Goal: Task Accomplishment & Management: Use online tool/utility

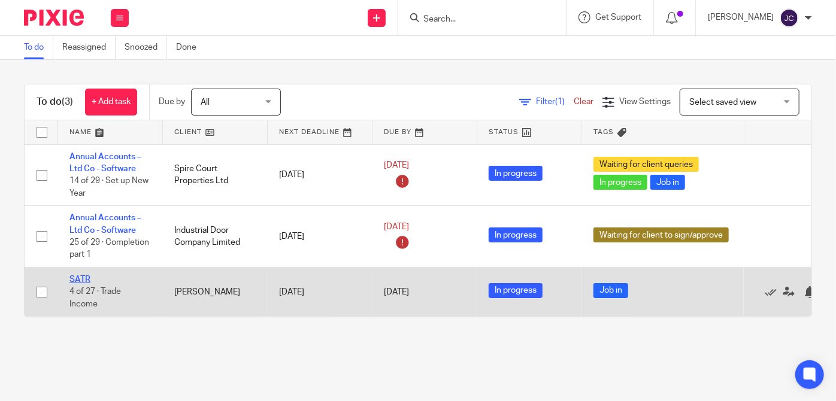
click at [72, 280] on link "SATR" at bounding box center [79, 279] width 21 height 8
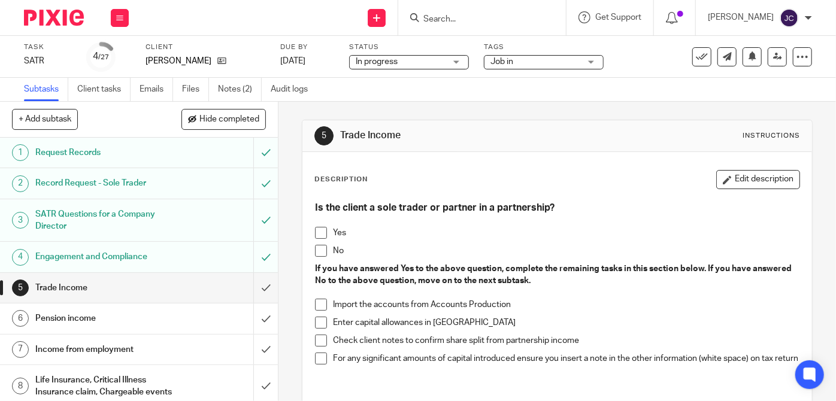
click at [319, 248] on span at bounding box center [321, 251] width 12 height 12
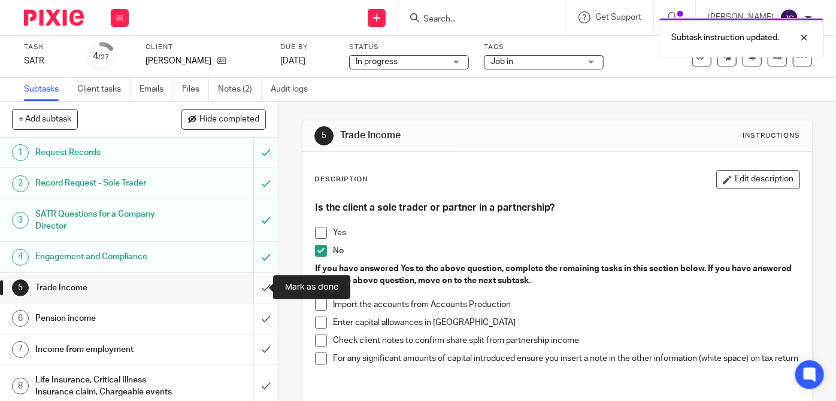
click at [255, 287] on input "submit" at bounding box center [139, 288] width 278 height 30
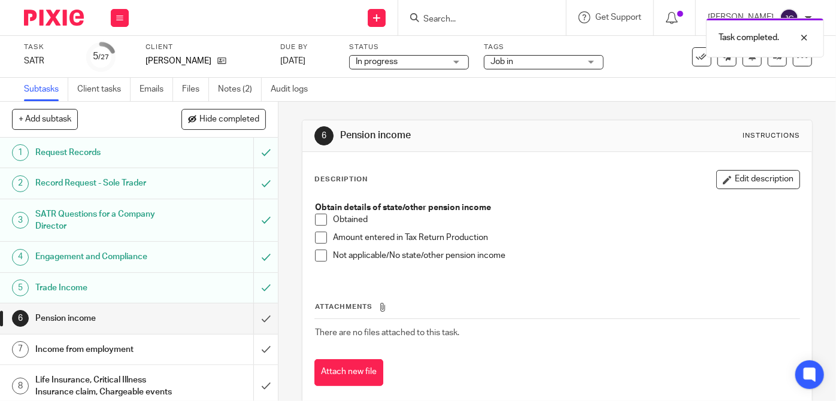
click at [310, 254] on div "Obtain details of state/other pension income Obtained Amount entered in Tax Ret…" at bounding box center [557, 236] width 496 height 81
click at [319, 256] on span at bounding box center [321, 256] width 12 height 12
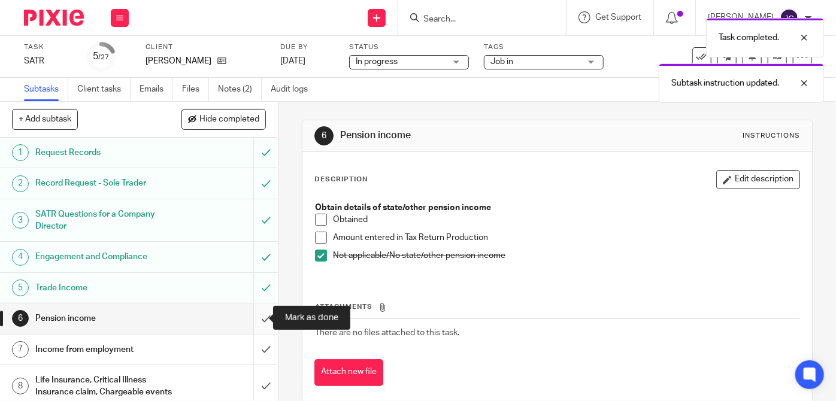
click at [257, 317] on input "submit" at bounding box center [139, 319] width 278 height 30
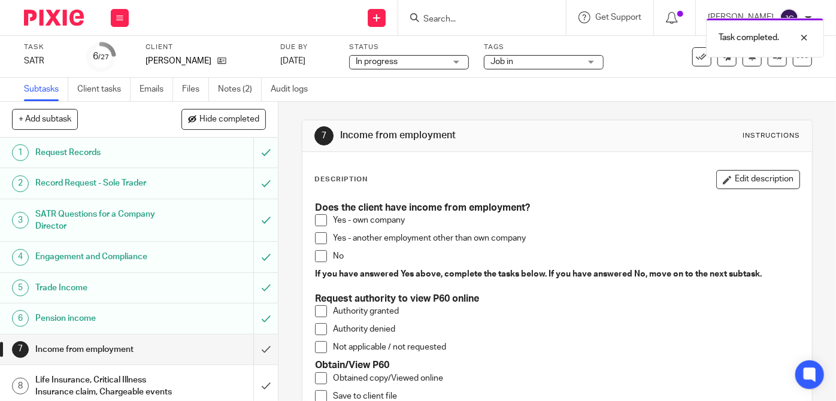
click at [257, 317] on input "submit" at bounding box center [139, 319] width 278 height 30
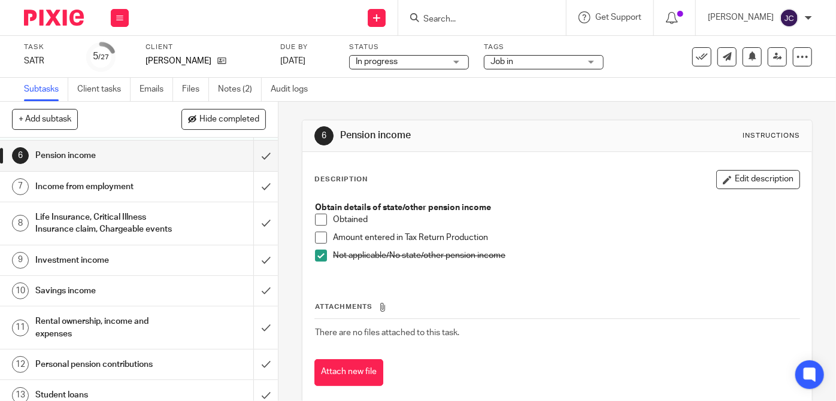
scroll to position [165, 0]
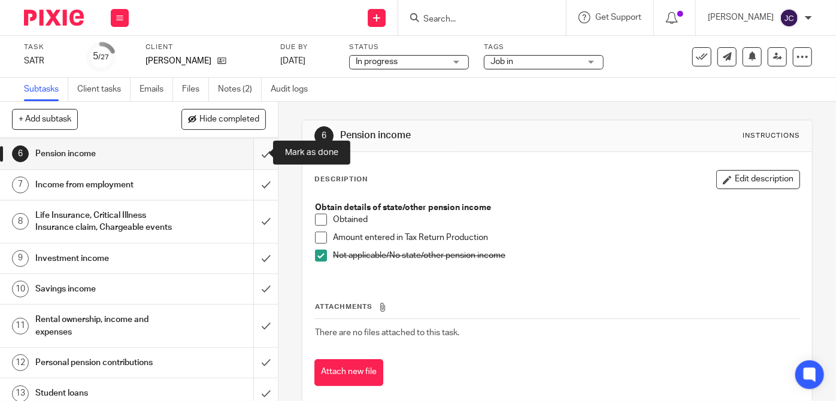
click at [252, 153] on input "submit" at bounding box center [139, 154] width 278 height 30
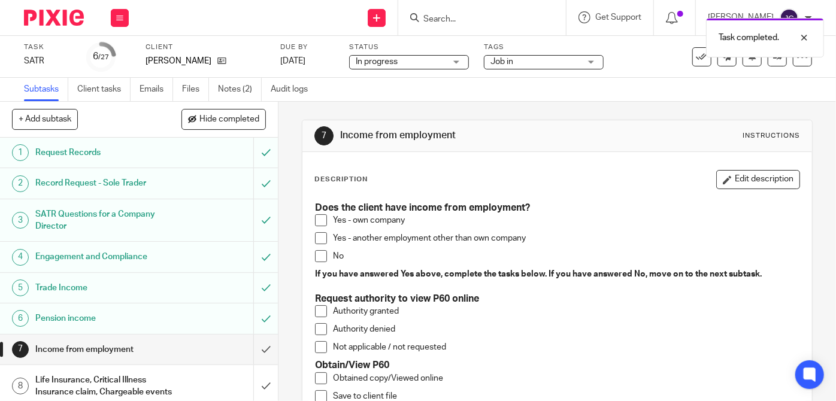
click at [321, 219] on span at bounding box center [321, 220] width 12 height 12
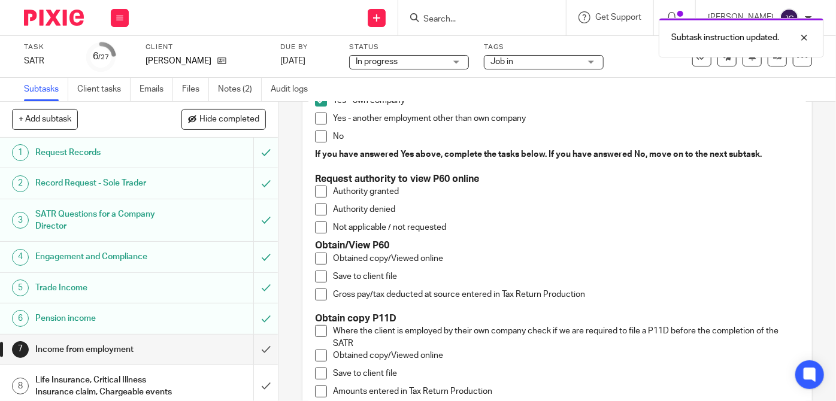
scroll to position [121, 0]
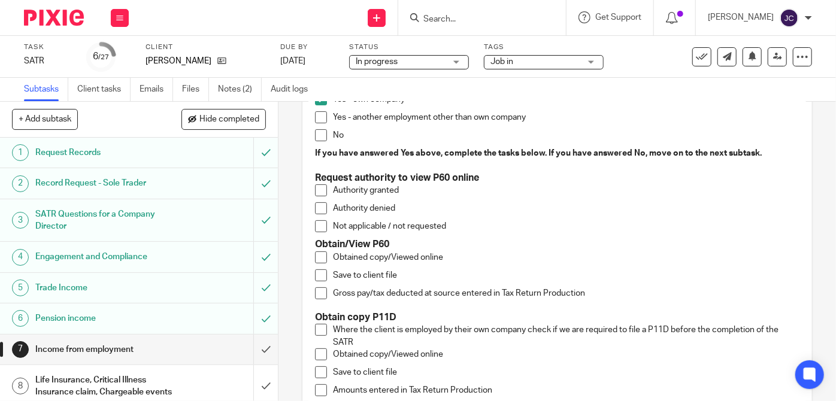
click at [316, 256] on span at bounding box center [321, 258] width 12 height 12
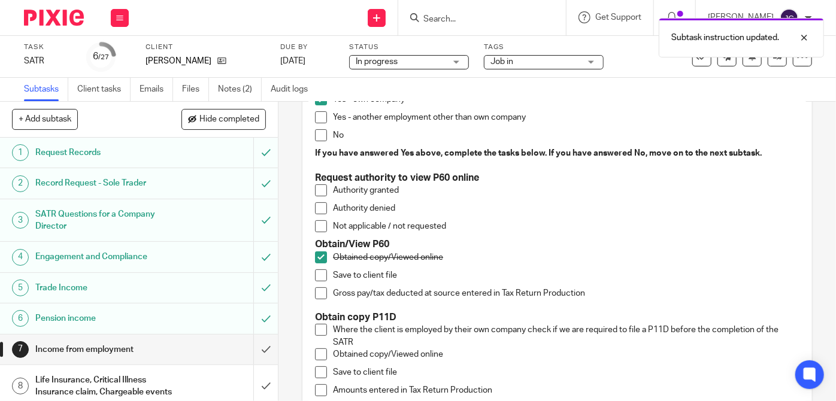
click at [316, 270] on span at bounding box center [321, 275] width 12 height 12
click at [317, 289] on span at bounding box center [321, 293] width 12 height 12
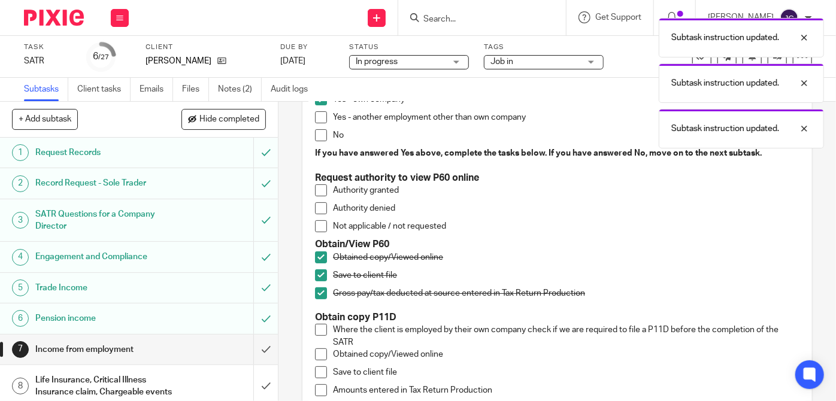
click at [317, 328] on span at bounding box center [321, 330] width 12 height 12
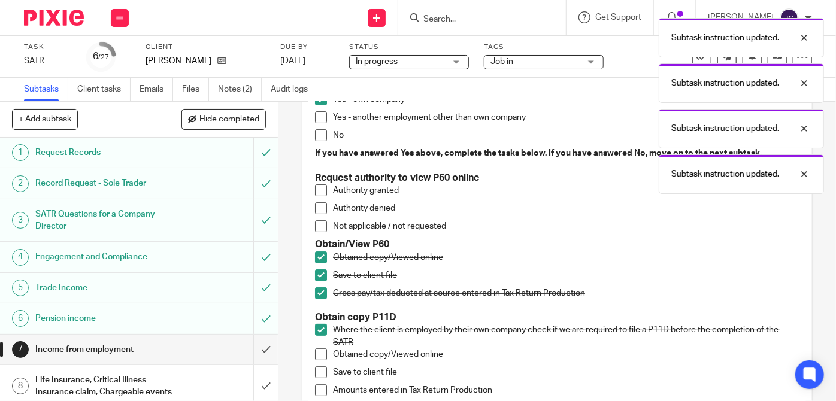
click at [317, 358] on span at bounding box center [321, 355] width 12 height 12
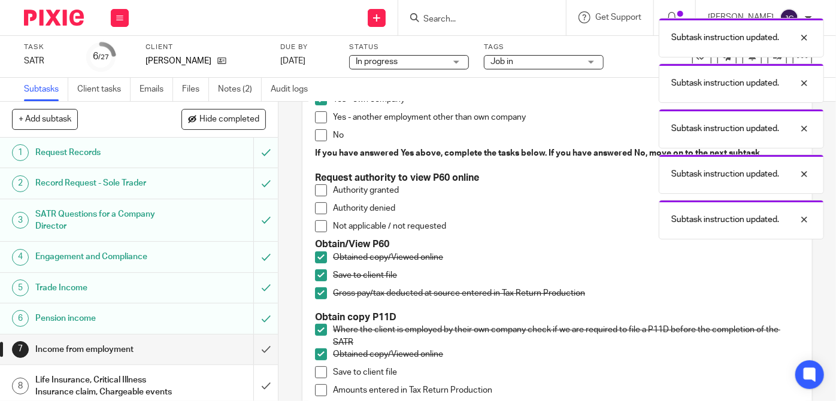
click at [319, 369] on span at bounding box center [321, 372] width 12 height 12
click at [317, 388] on span at bounding box center [321, 390] width 12 height 12
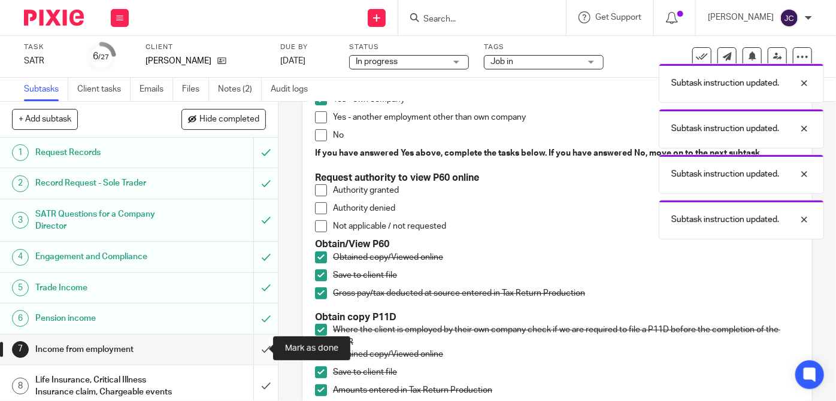
click at [252, 355] on input "submit" at bounding box center [139, 350] width 278 height 30
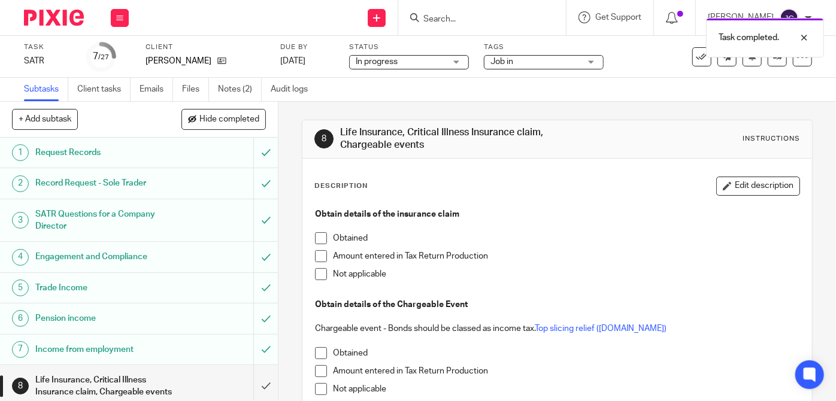
click at [319, 274] on span at bounding box center [321, 274] width 12 height 12
click at [317, 387] on span at bounding box center [321, 389] width 12 height 12
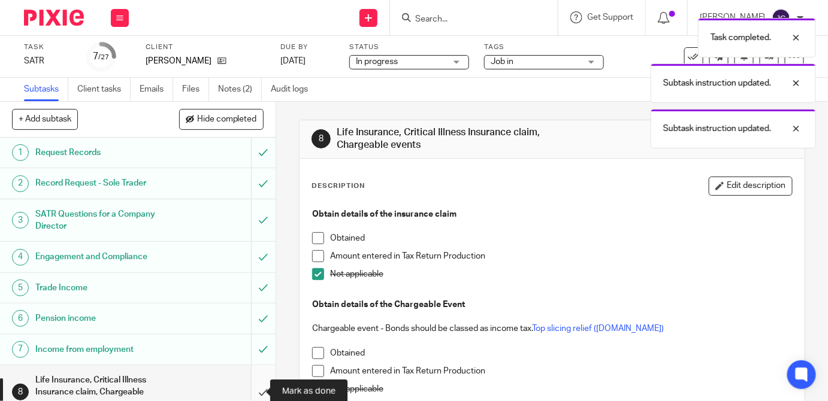
click at [252, 390] on input "submit" at bounding box center [137, 392] width 275 height 54
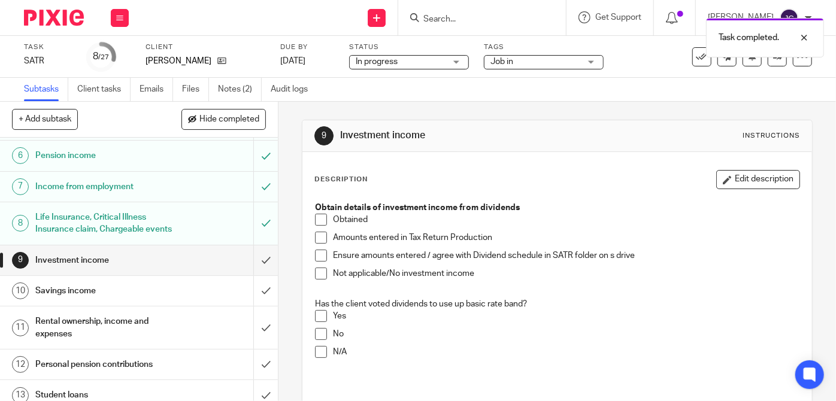
scroll to position [182, 0]
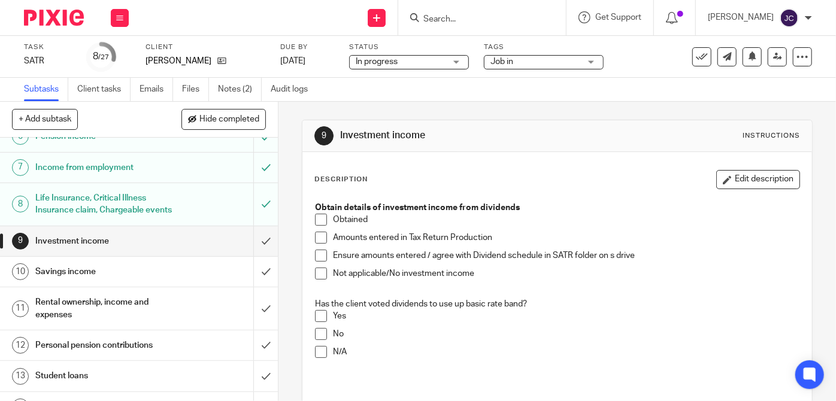
click at [323, 222] on li "Obtained" at bounding box center [557, 223] width 484 height 18
click at [316, 217] on span at bounding box center [321, 220] width 12 height 12
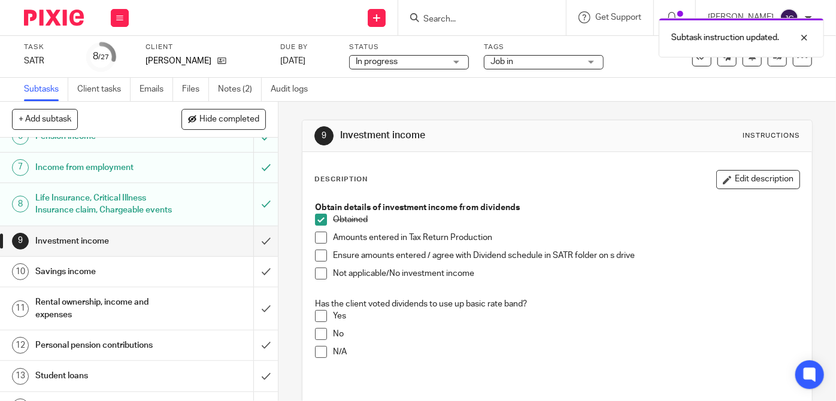
click at [317, 237] on span at bounding box center [321, 238] width 12 height 12
click at [317, 254] on span at bounding box center [321, 256] width 12 height 12
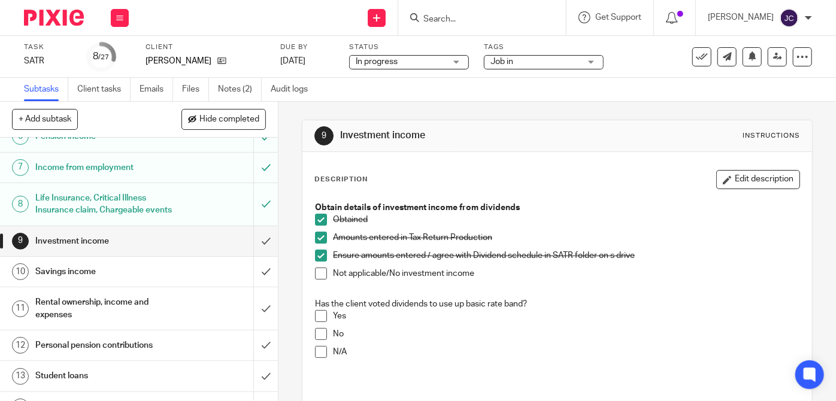
click at [316, 335] on span at bounding box center [321, 334] width 12 height 12
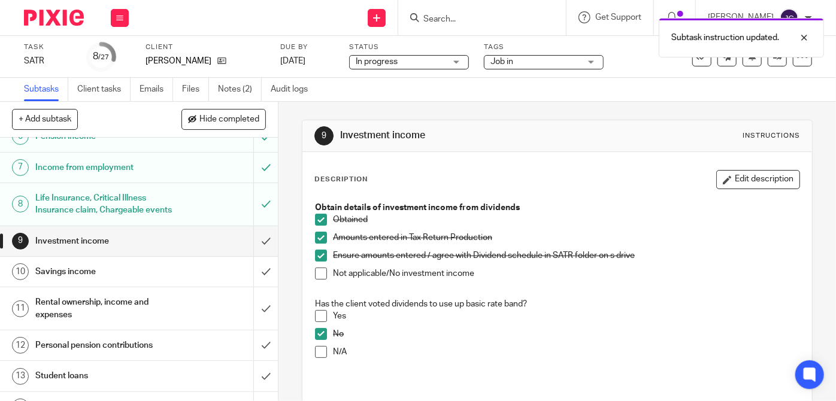
click at [315, 315] on span at bounding box center [321, 316] width 12 height 12
click at [319, 328] on span at bounding box center [321, 334] width 12 height 12
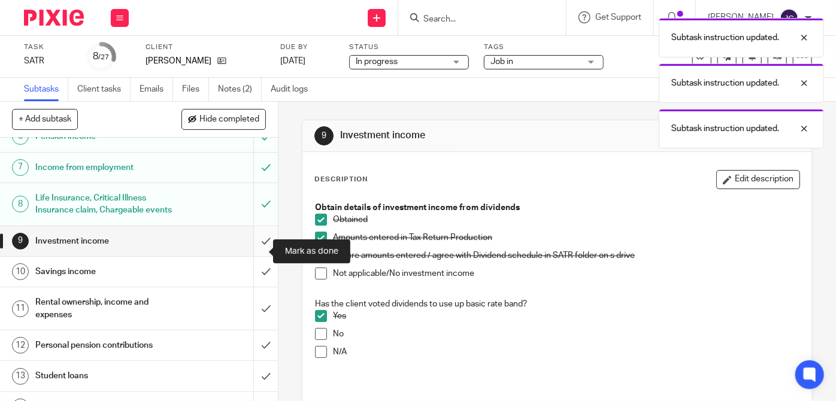
click at [254, 250] on input "submit" at bounding box center [139, 241] width 278 height 30
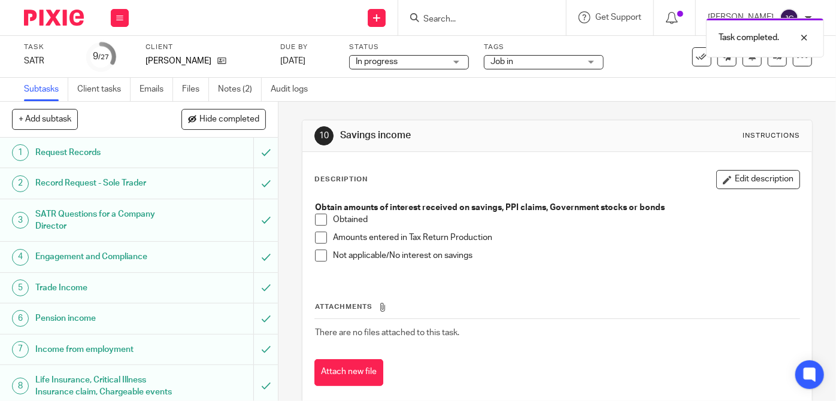
click at [317, 216] on span at bounding box center [321, 220] width 12 height 12
click at [316, 232] on span at bounding box center [321, 238] width 12 height 12
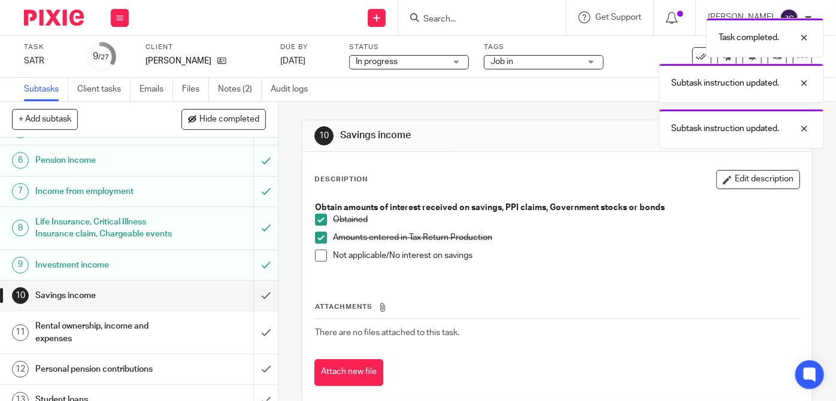
scroll to position [235, 0]
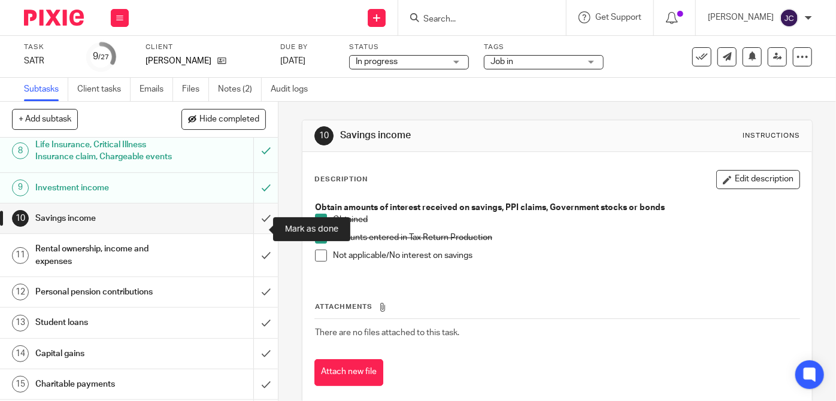
click at [252, 227] on input "submit" at bounding box center [139, 219] width 278 height 30
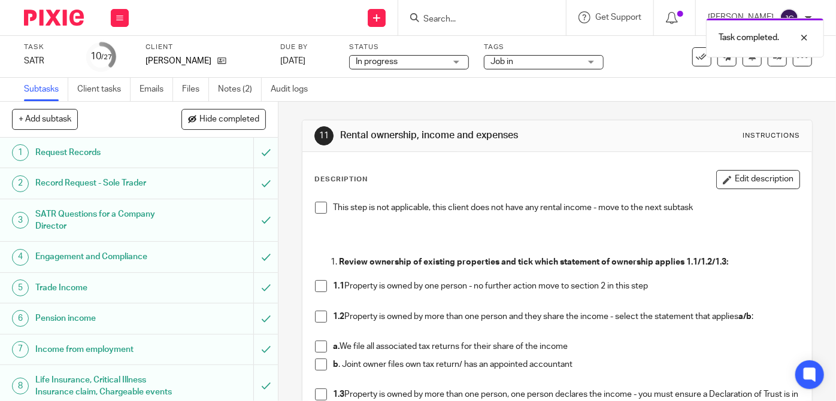
click at [315, 292] on li "1.1 Property is owned by one person - no further action move to section 2 in th…" at bounding box center [557, 289] width 484 height 18
click at [322, 284] on span at bounding box center [321, 286] width 12 height 12
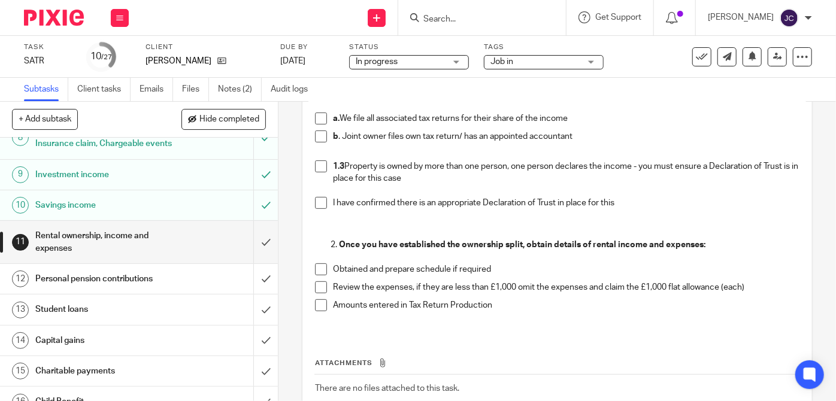
scroll to position [264, 0]
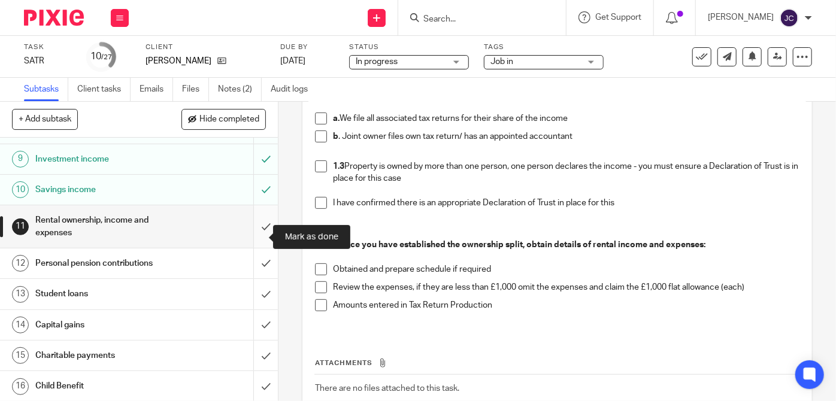
click at [262, 239] on input "submit" at bounding box center [139, 226] width 278 height 43
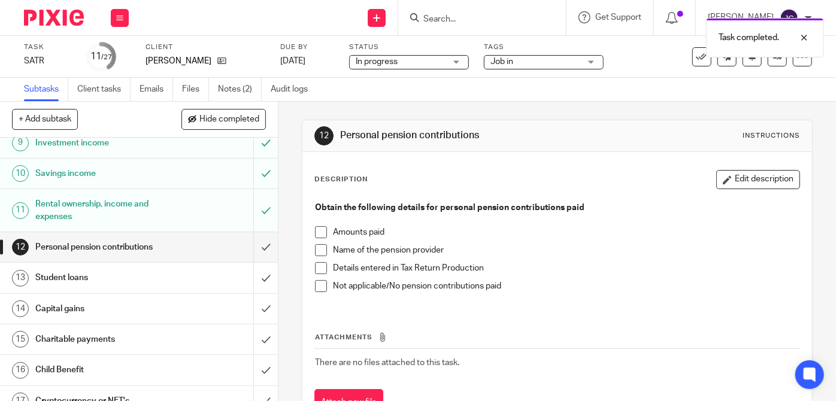
scroll to position [300, 0]
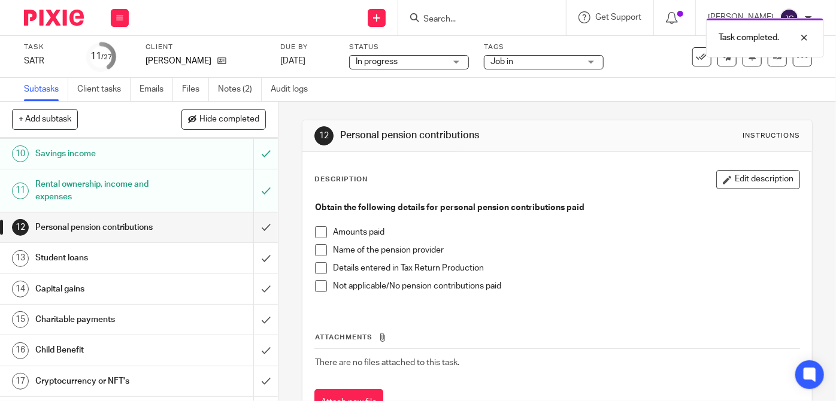
click at [323, 284] on span at bounding box center [321, 286] width 12 height 12
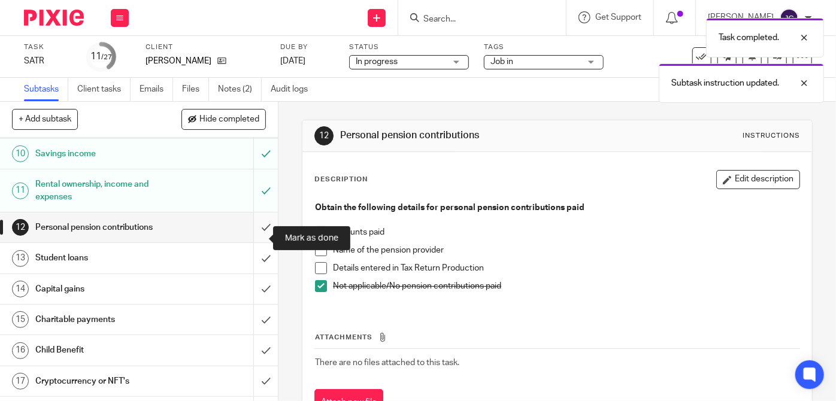
click at [255, 237] on input "submit" at bounding box center [139, 228] width 278 height 30
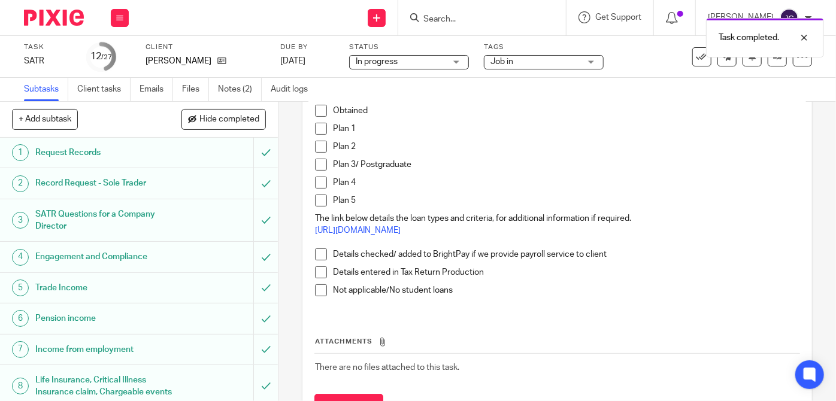
scroll to position [123, 0]
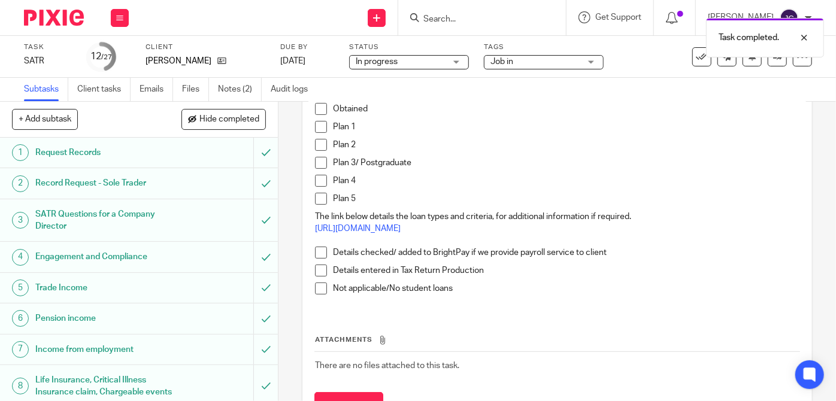
click at [316, 287] on span at bounding box center [321, 289] width 12 height 12
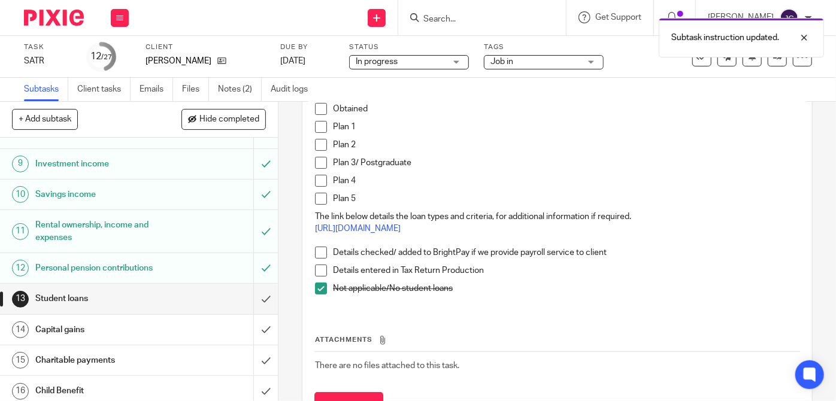
scroll to position [295, 0]
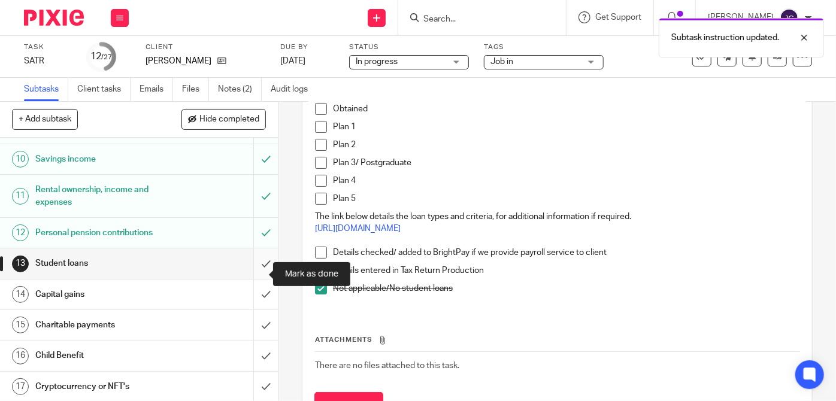
click at [254, 273] on input "submit" at bounding box center [139, 264] width 278 height 30
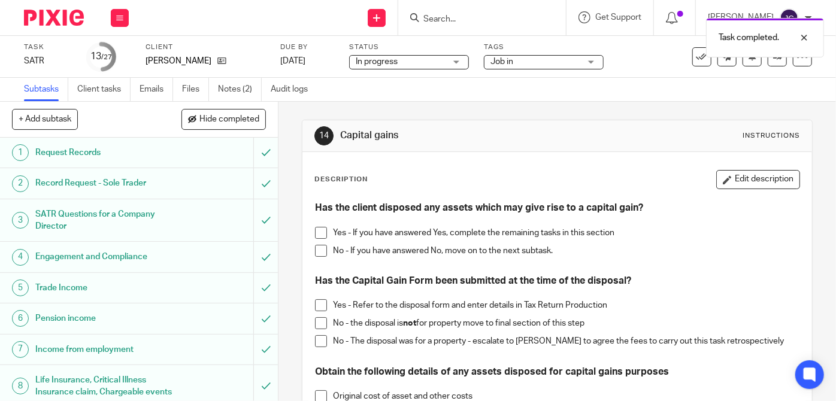
click at [321, 247] on span at bounding box center [321, 251] width 12 height 12
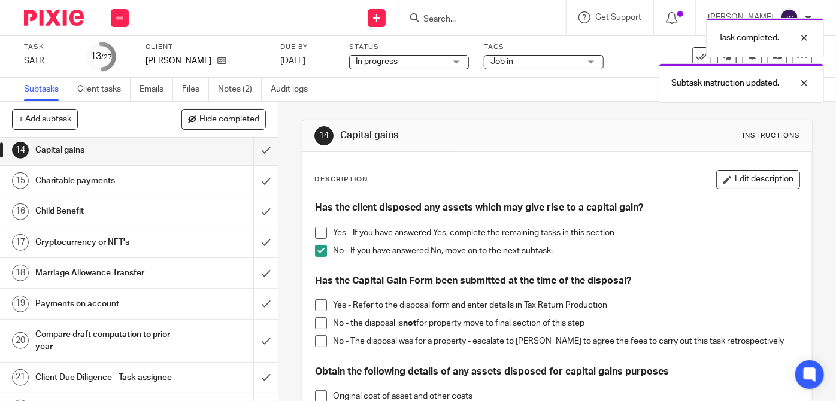
scroll to position [431, 0]
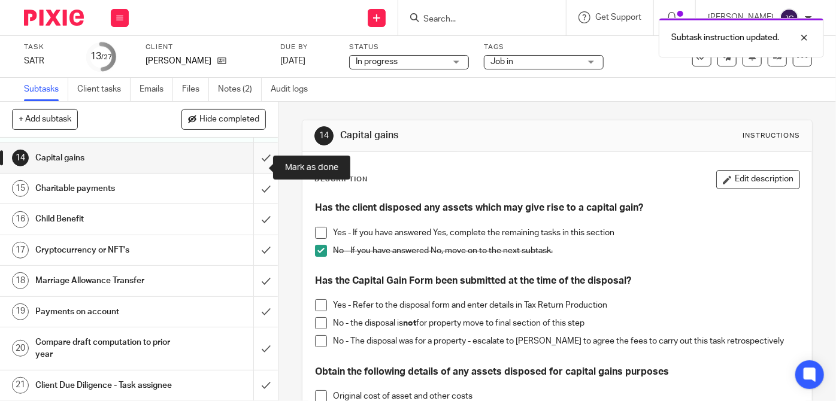
click at [252, 167] on input "submit" at bounding box center [139, 158] width 278 height 30
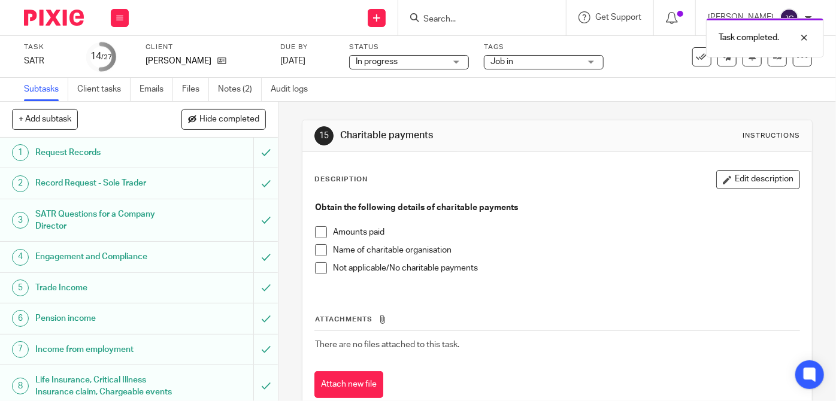
click at [315, 268] on span at bounding box center [321, 268] width 12 height 12
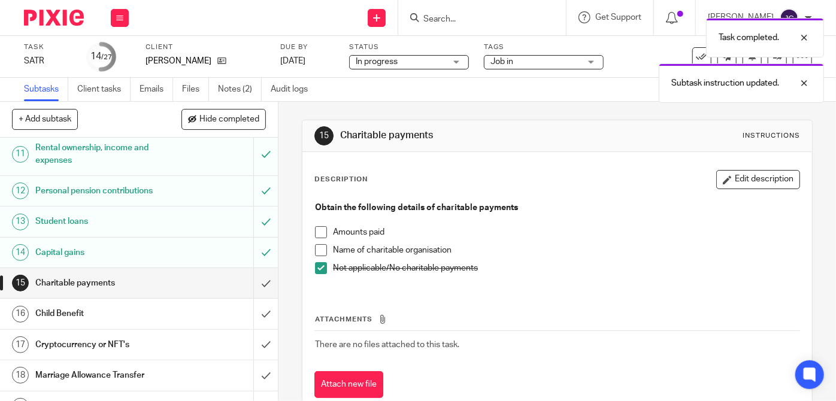
scroll to position [374, 0]
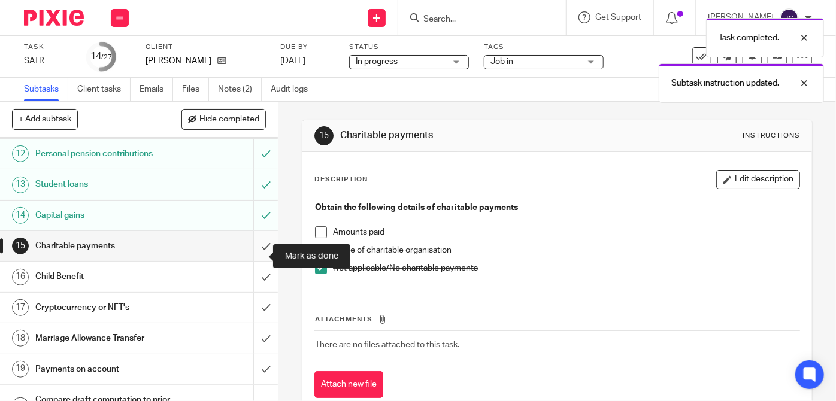
click at [255, 259] on input "submit" at bounding box center [139, 246] width 278 height 30
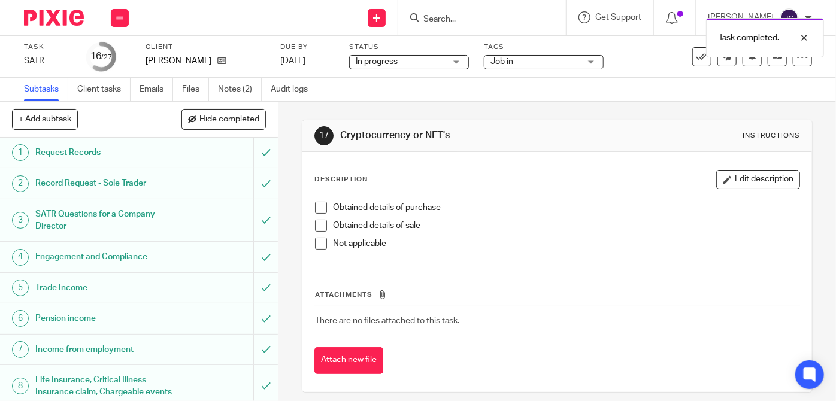
click at [320, 239] on span at bounding box center [321, 244] width 12 height 12
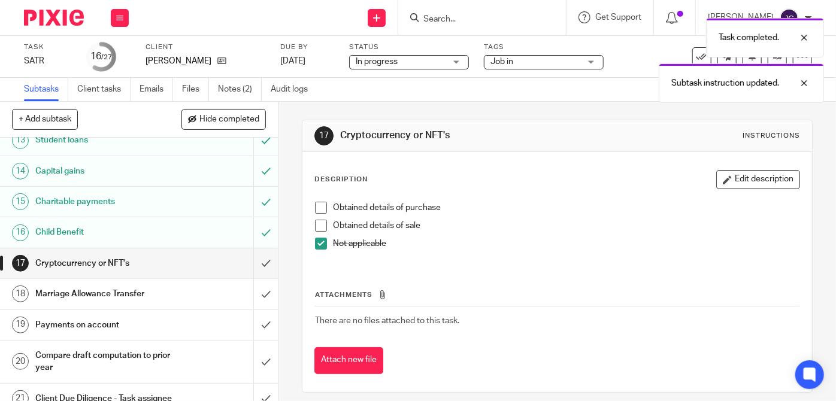
scroll to position [474, 0]
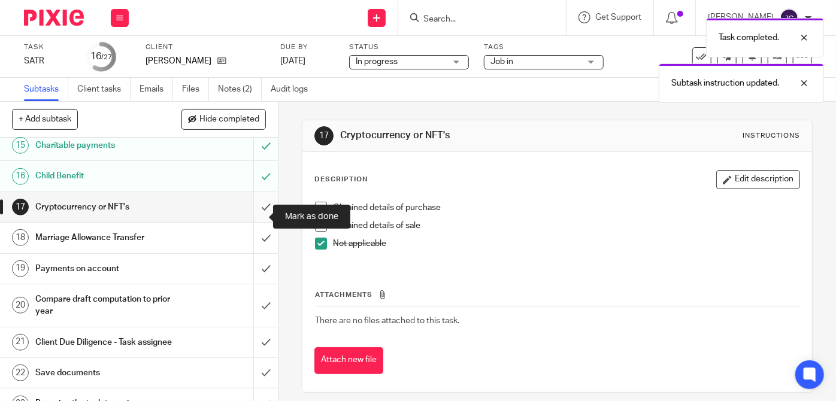
click at [253, 216] on input "submit" at bounding box center [139, 207] width 278 height 30
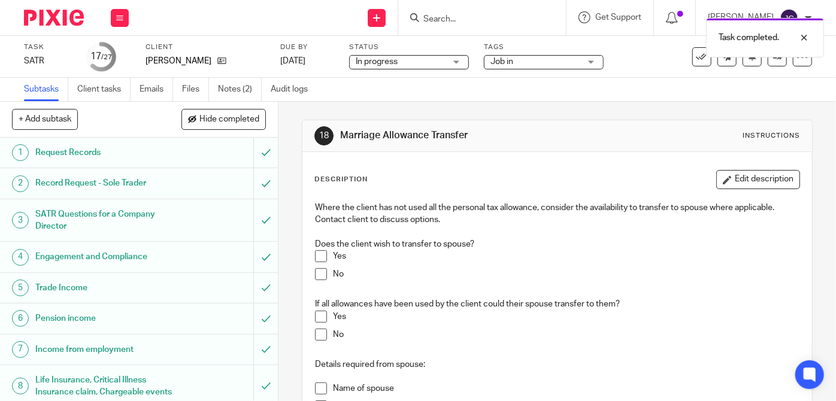
click at [325, 270] on li "No" at bounding box center [557, 277] width 484 height 18
click at [317, 280] on li "No" at bounding box center [557, 277] width 484 height 18
click at [315, 278] on span at bounding box center [321, 274] width 12 height 12
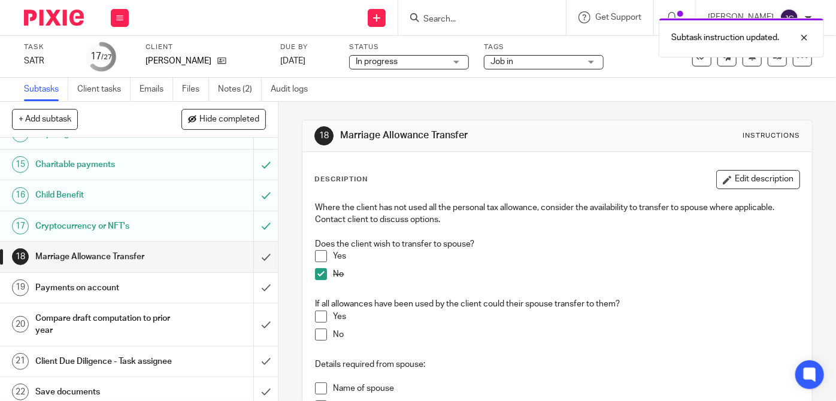
scroll to position [457, 0]
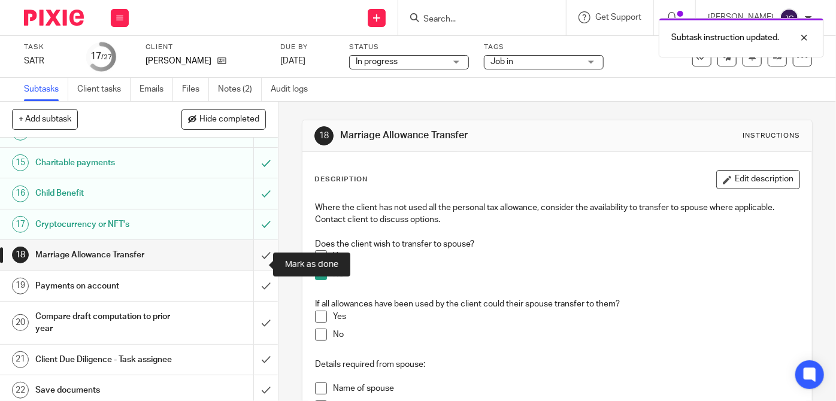
click at [254, 262] on input "submit" at bounding box center [139, 255] width 278 height 30
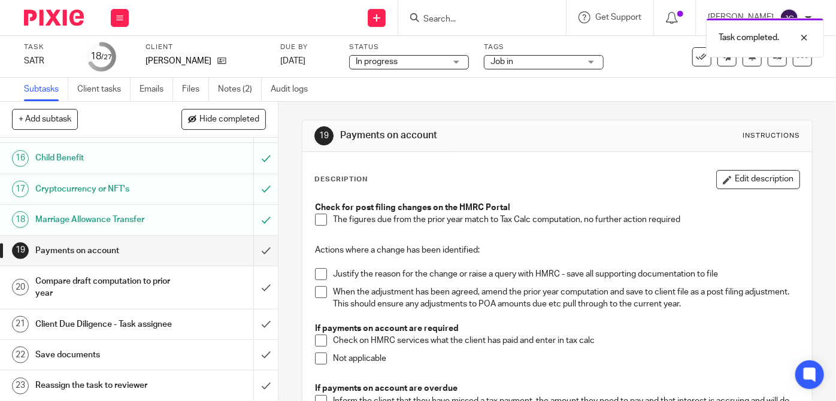
scroll to position [491, 0]
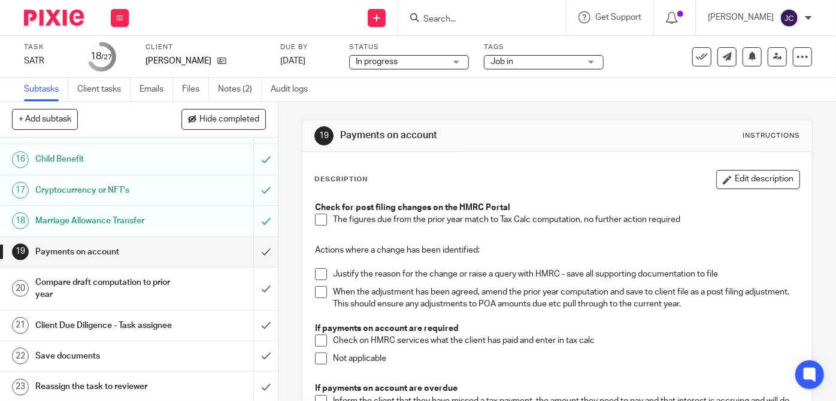
click at [319, 219] on span at bounding box center [321, 220] width 12 height 12
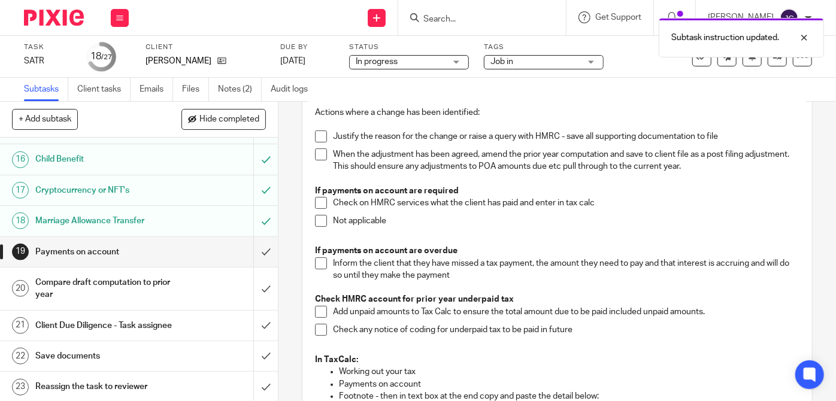
scroll to position [144, 0]
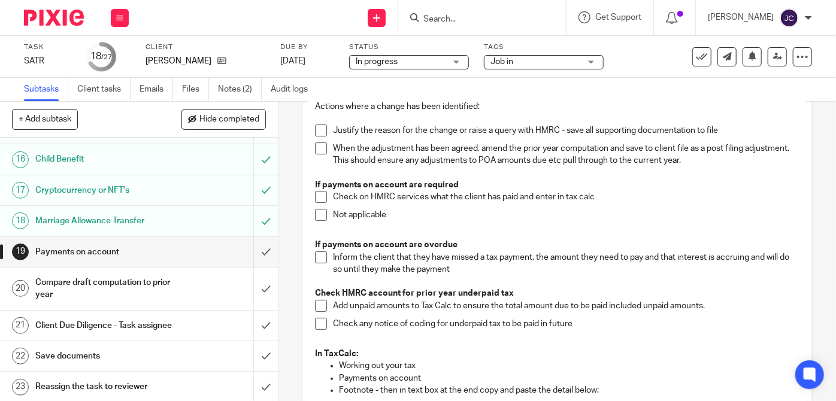
click at [319, 196] on span at bounding box center [321, 197] width 12 height 12
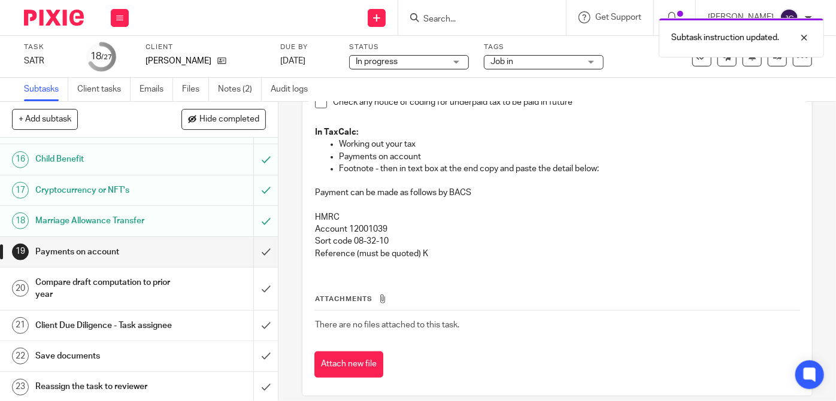
scroll to position [368, 0]
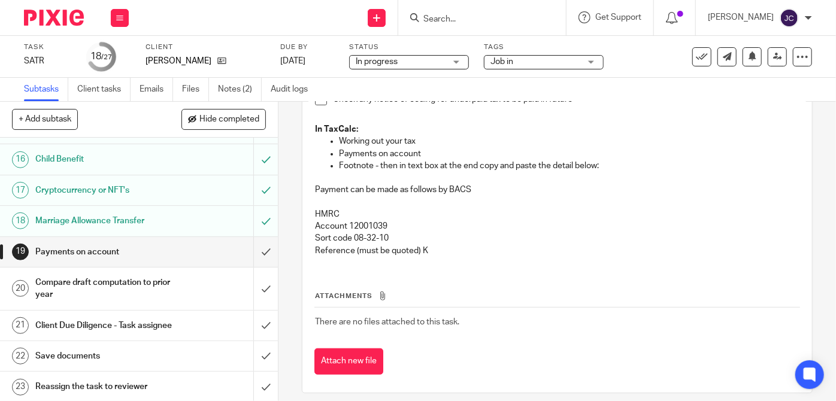
click at [419, 247] on p "Reference (must be quoted) K" at bounding box center [557, 251] width 484 height 12
click at [415, 247] on p "Reference (must be quoted) K" at bounding box center [557, 251] width 484 height 12
click at [432, 261] on div "Check for post filing changes on the HMRC Portal The figures due from the prior…" at bounding box center [557, 47] width 496 height 438
click at [416, 248] on p "Reference (must be quoted) K" at bounding box center [557, 251] width 484 height 12
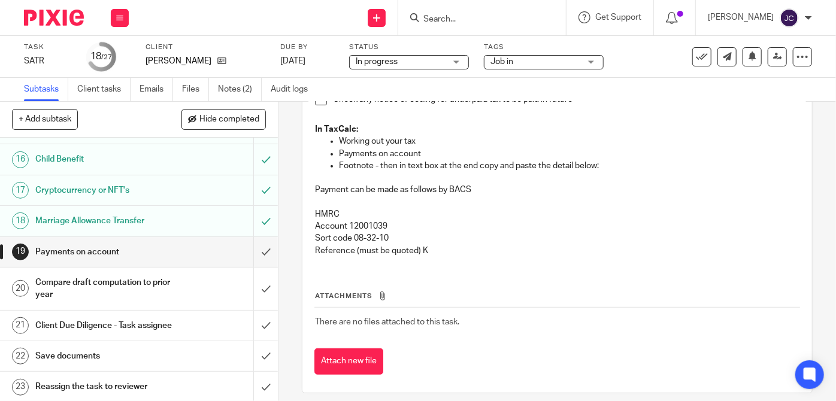
click at [169, 302] on div "Compare draft computation to prior year" at bounding box center [138, 289] width 207 height 31
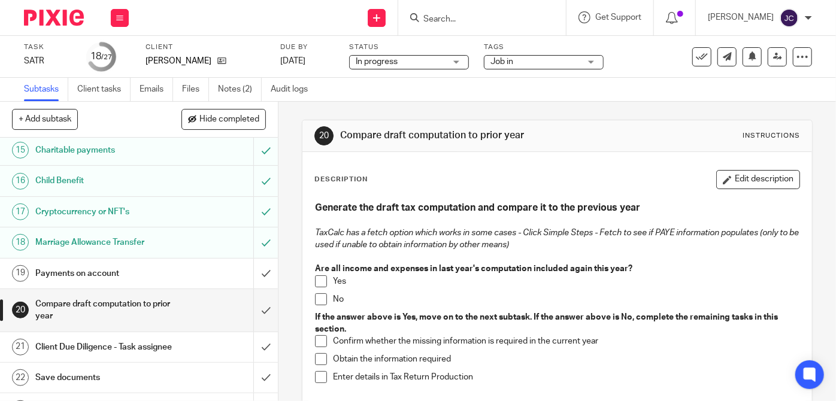
scroll to position [483, 0]
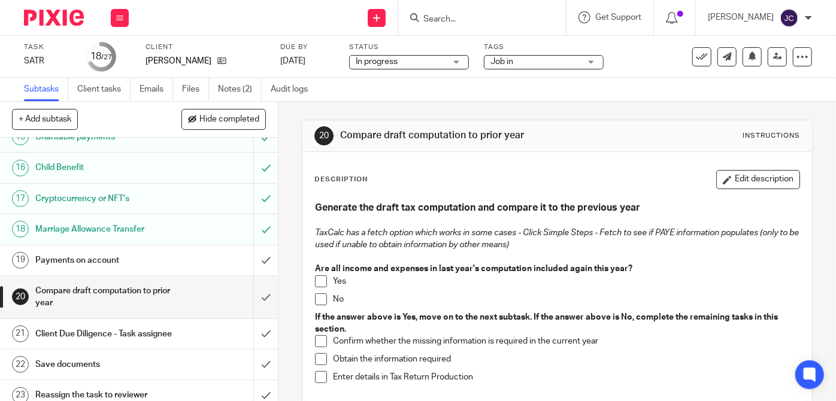
click at [205, 261] on div "Payments on account" at bounding box center [138, 261] width 207 height 18
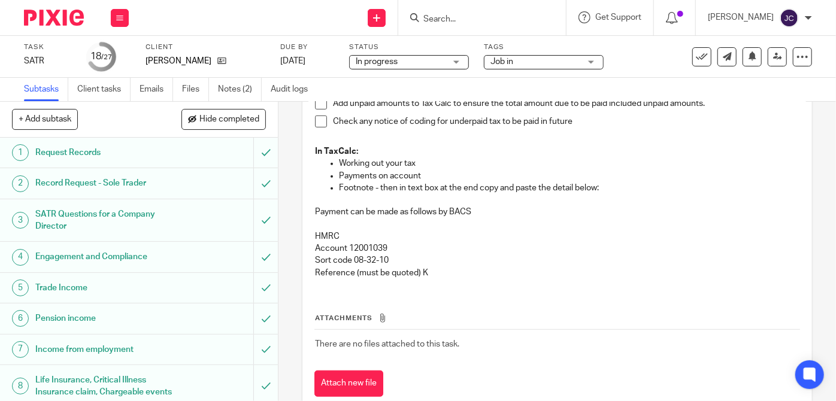
scroll to position [372, 0]
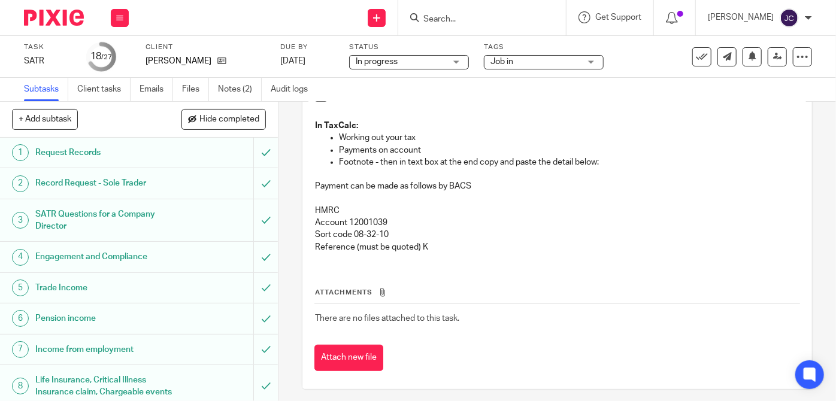
click at [417, 249] on p "Reference (must be quoted) K" at bounding box center [557, 247] width 484 height 12
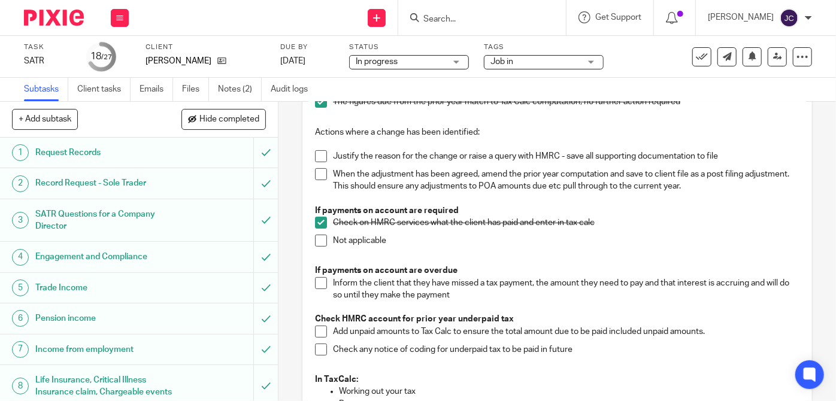
scroll to position [19, 0]
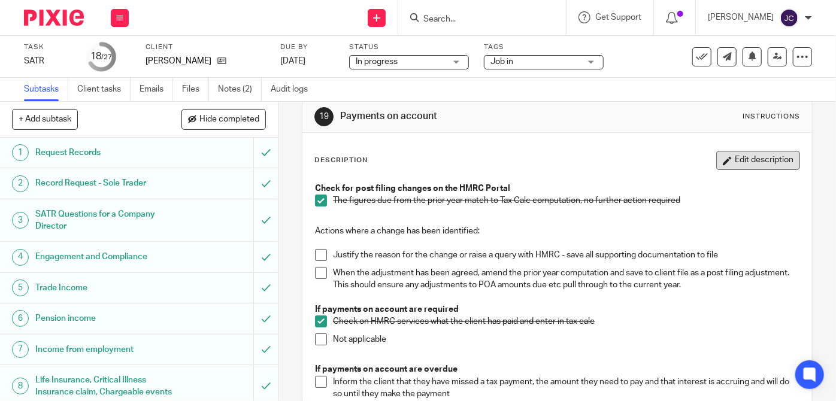
click at [734, 152] on button "Edit description" at bounding box center [758, 160] width 84 height 19
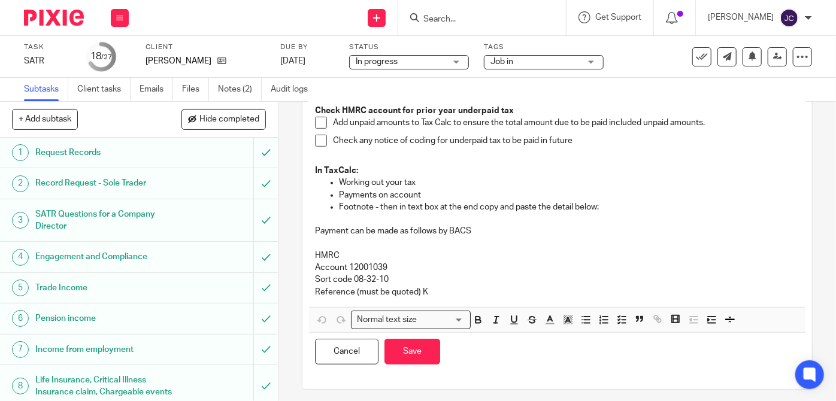
scroll to position [322, 0]
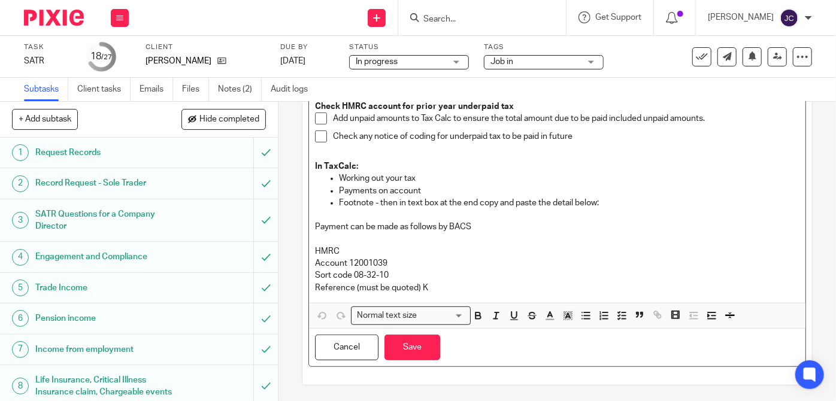
click at [417, 284] on p "Reference (must be quoted) K" at bounding box center [557, 288] width 484 height 12
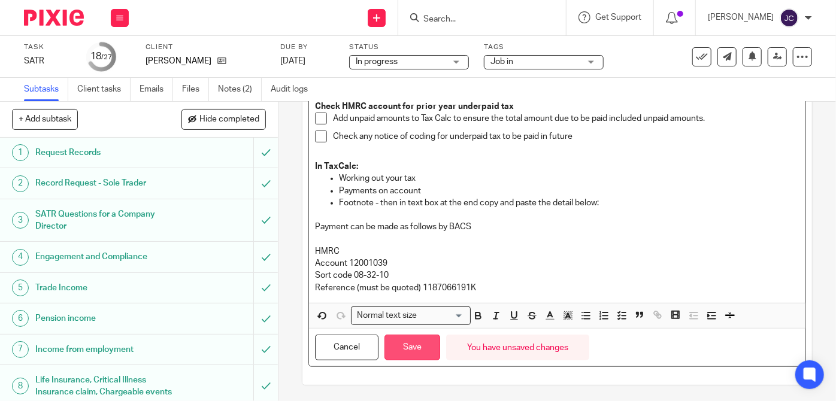
click at [398, 344] on button "Save" at bounding box center [412, 348] width 56 height 26
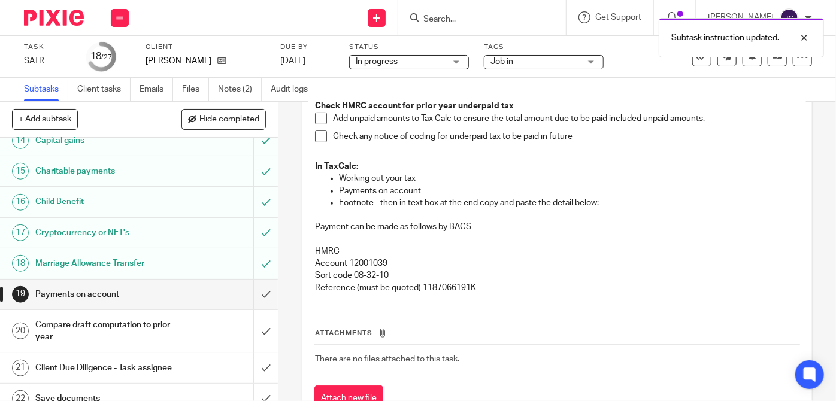
scroll to position [431, 0]
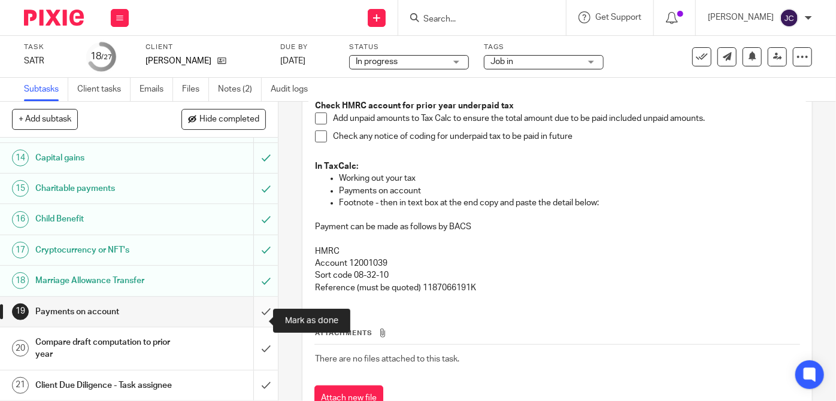
click at [252, 322] on input "submit" at bounding box center [139, 312] width 278 height 30
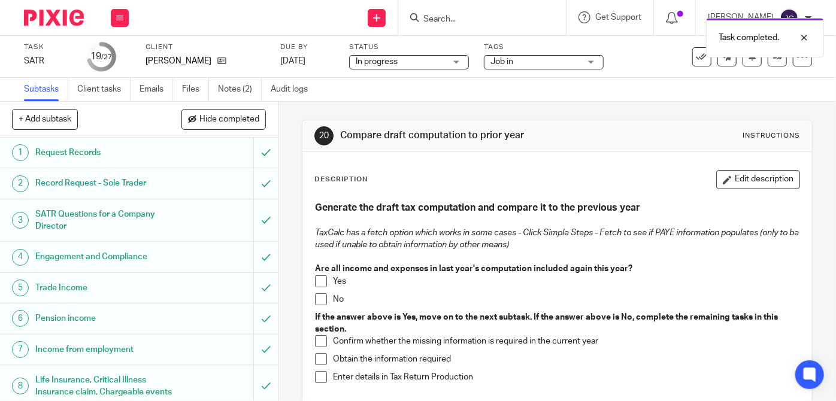
click at [590, 61] on div "Job in" at bounding box center [544, 62] width 120 height 14
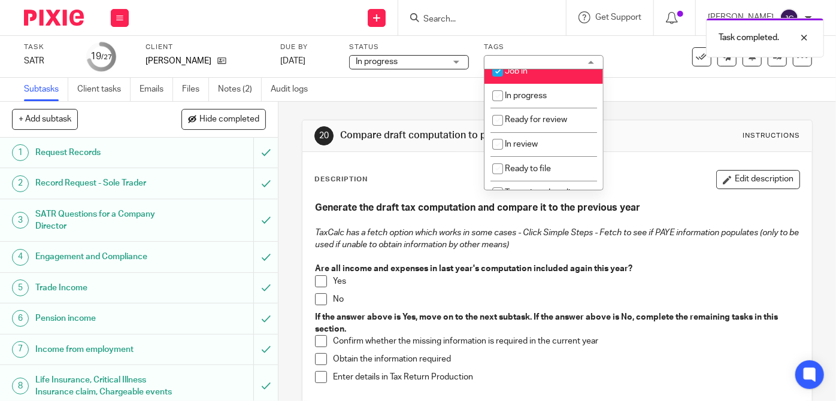
scroll to position [116, 0]
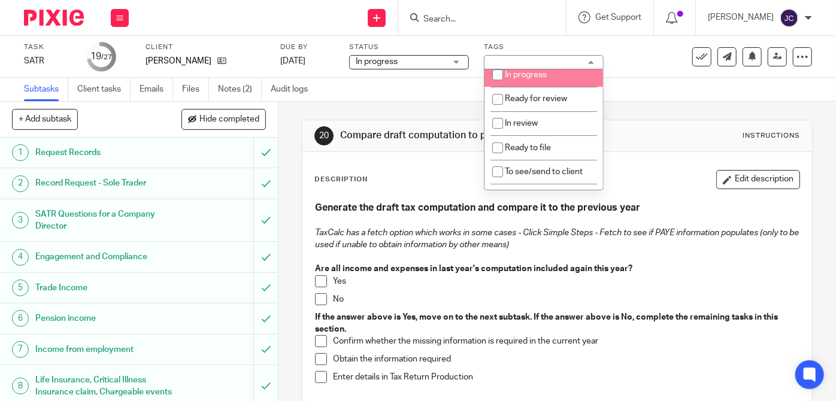
click at [496, 73] on input "checkbox" at bounding box center [497, 74] width 23 height 23
checkbox input "true"
click at [116, 16] on icon at bounding box center [119, 17] width 7 height 7
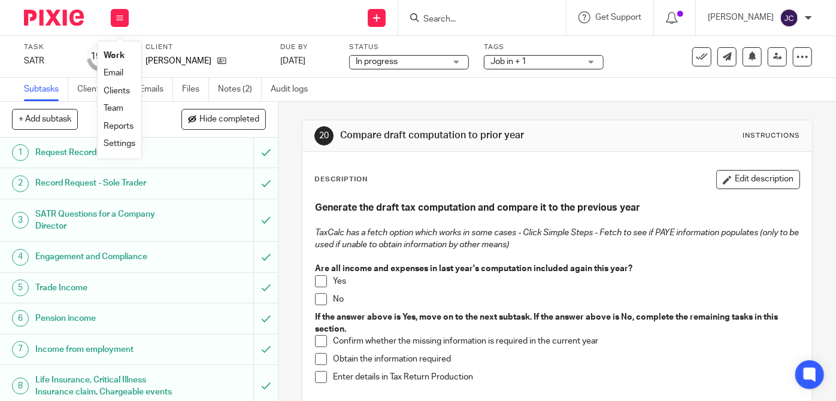
click at [113, 56] on link "Work" at bounding box center [114, 56] width 21 height 8
